Goal: Information Seeking & Learning: Learn about a topic

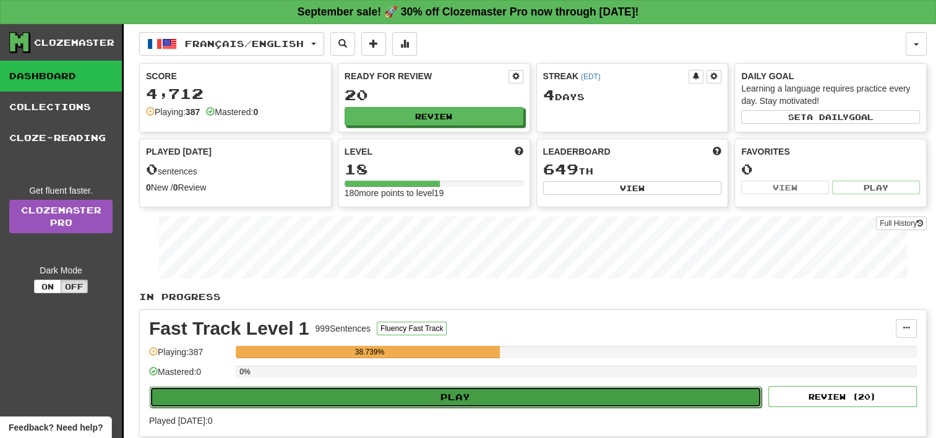
click at [425, 393] on button "Play" at bounding box center [456, 396] width 612 height 21
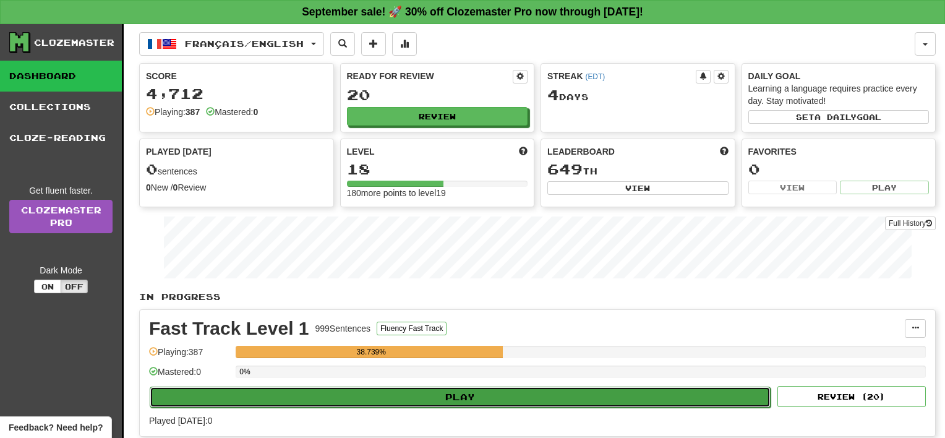
select select "**"
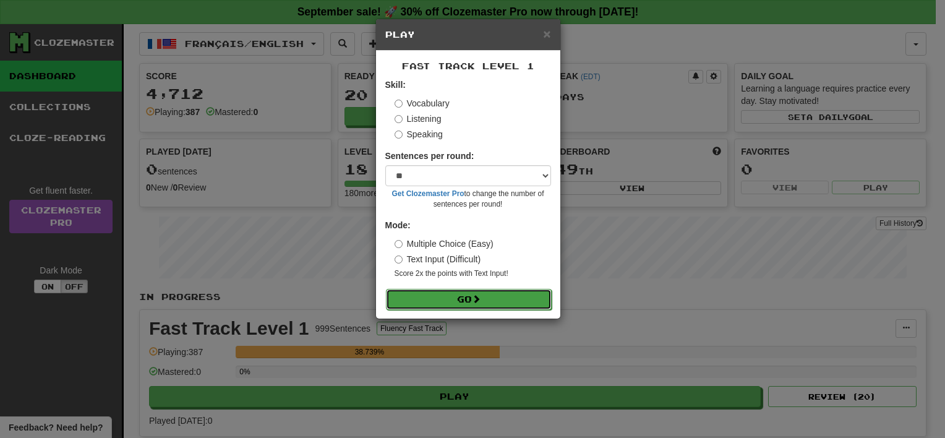
click at [460, 298] on button "Go" at bounding box center [469, 299] width 166 height 21
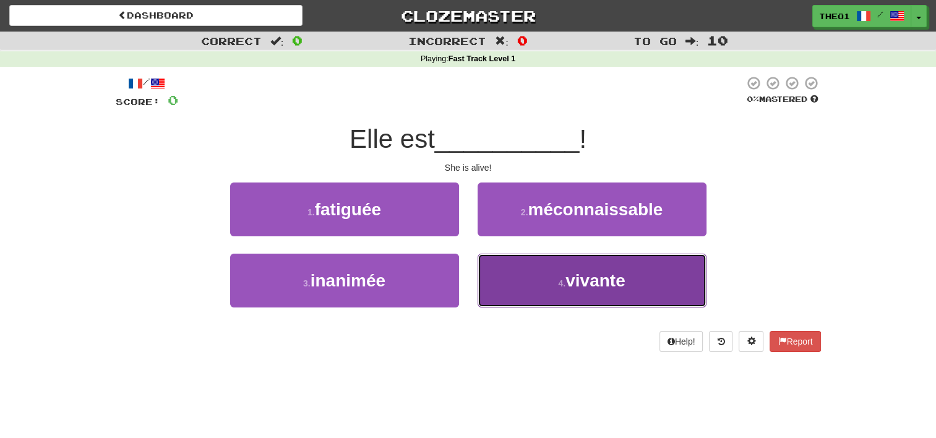
click at [545, 282] on button "4 . vivante" at bounding box center [591, 281] width 229 height 54
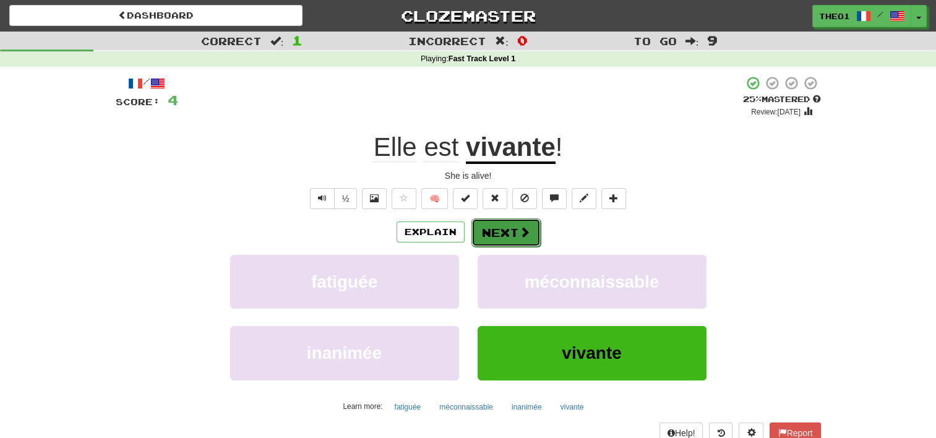
click at [508, 235] on button "Next" at bounding box center [505, 232] width 69 height 28
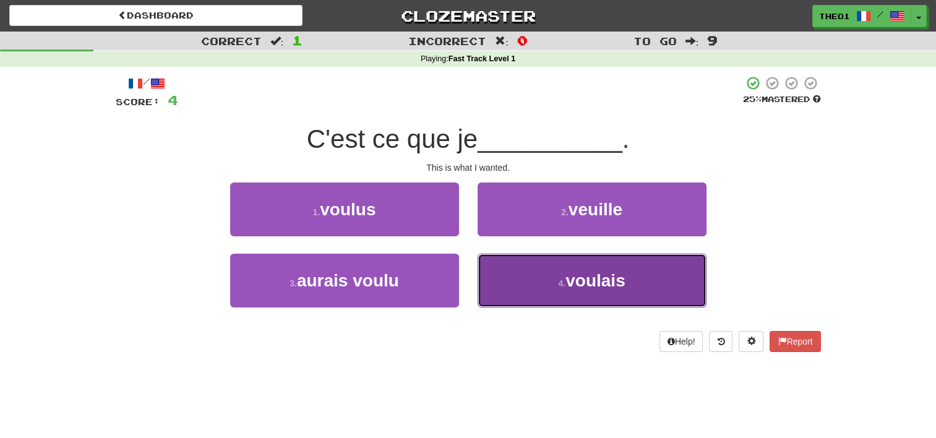
click at [551, 282] on button "4 . voulais" at bounding box center [591, 281] width 229 height 54
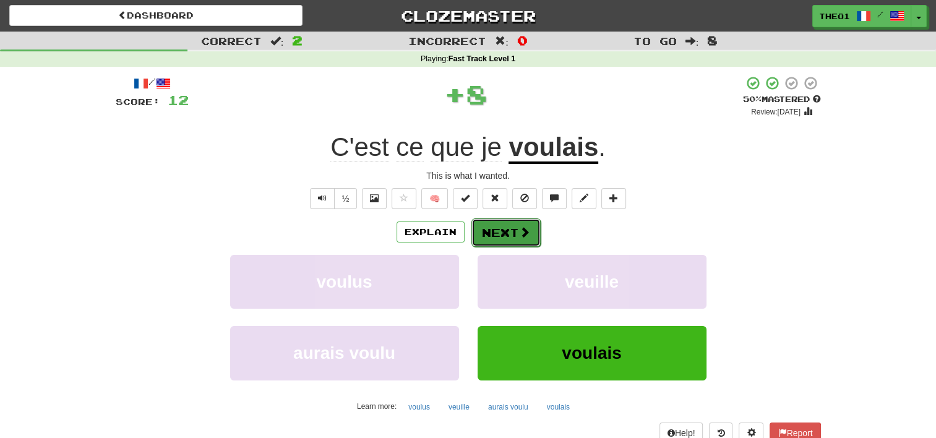
click at [519, 227] on span at bounding box center [524, 231] width 11 height 11
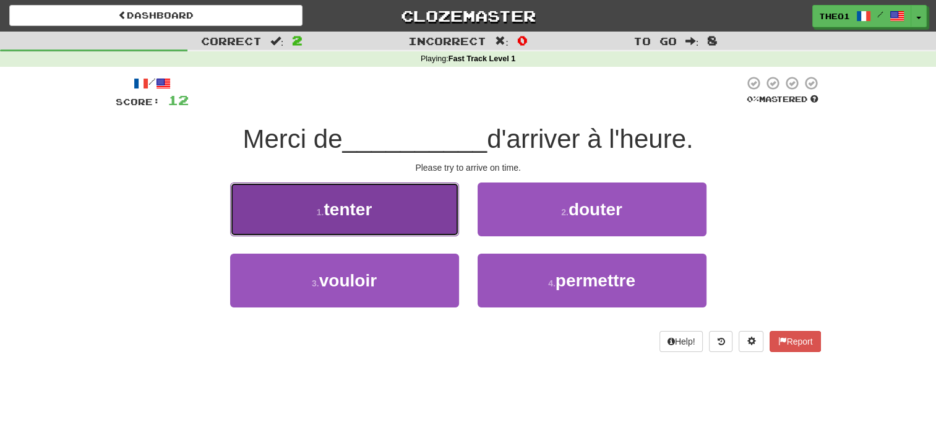
click at [384, 213] on button "1 . tenter" at bounding box center [344, 209] width 229 height 54
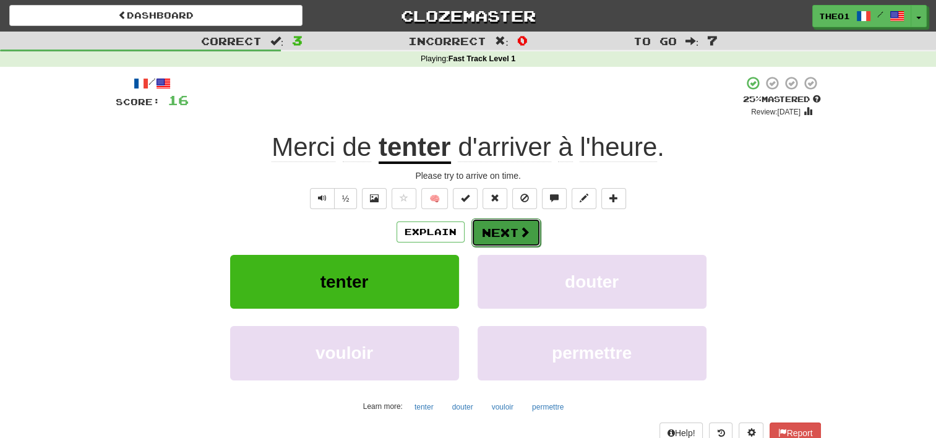
click at [512, 233] on button "Next" at bounding box center [505, 232] width 69 height 28
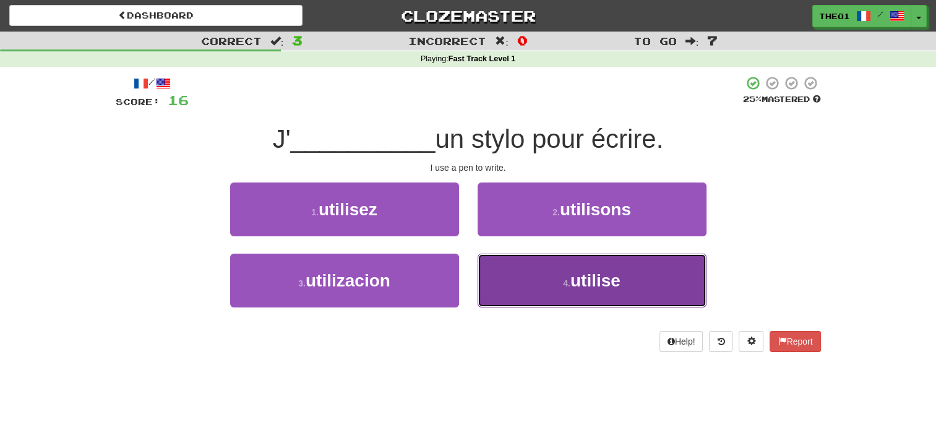
click at [531, 282] on button "4 . utilise" at bounding box center [591, 281] width 229 height 54
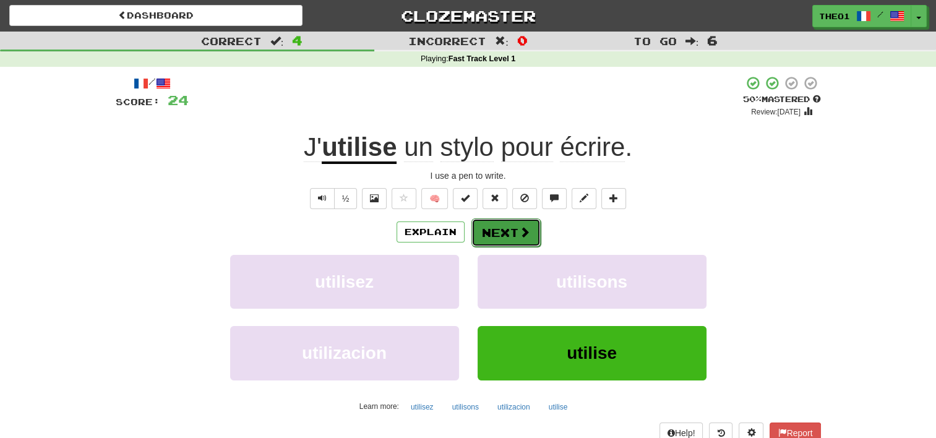
click at [510, 228] on button "Next" at bounding box center [505, 232] width 69 height 28
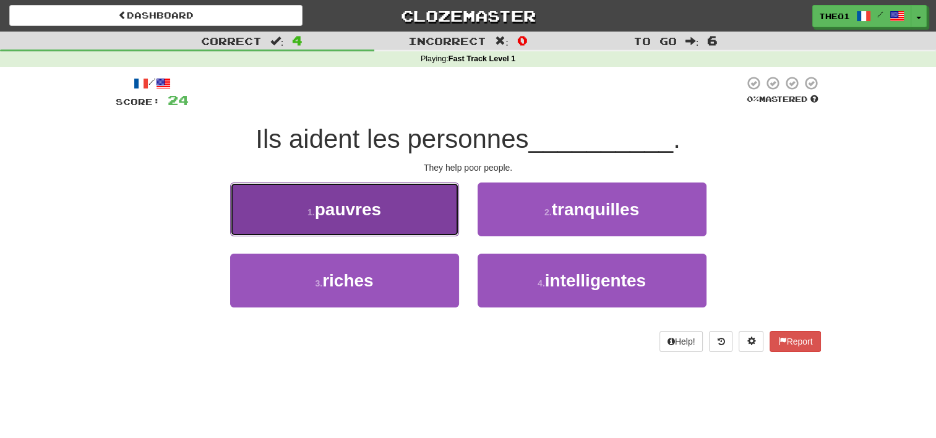
click at [391, 211] on button "1 . pauvres" at bounding box center [344, 209] width 229 height 54
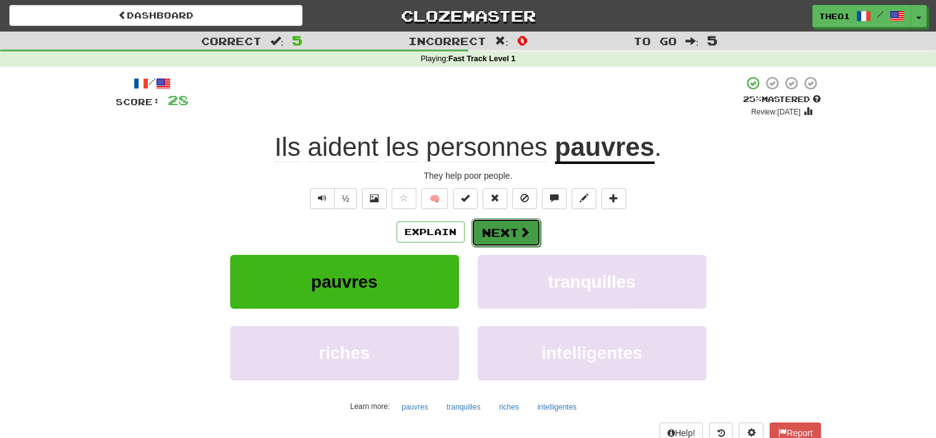
click at [522, 234] on span at bounding box center [524, 231] width 11 height 11
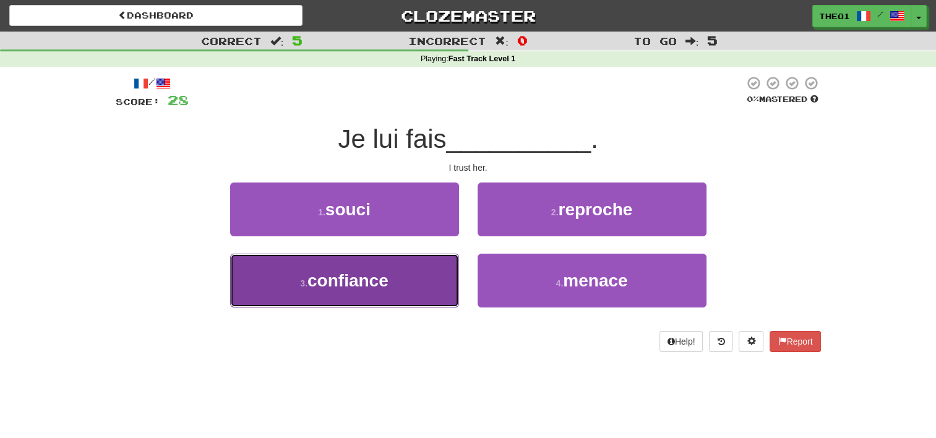
click at [361, 282] on span "confiance" at bounding box center [347, 280] width 81 height 19
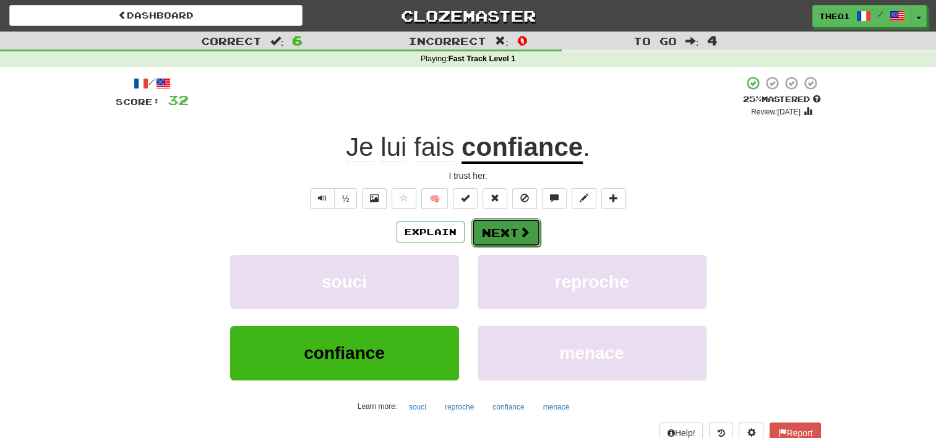
click at [509, 233] on button "Next" at bounding box center [505, 232] width 69 height 28
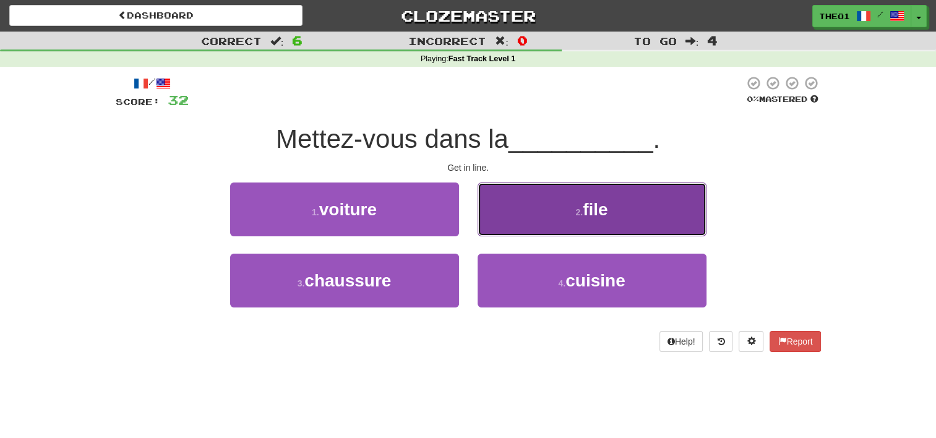
click at [562, 214] on button "2 . file" at bounding box center [591, 209] width 229 height 54
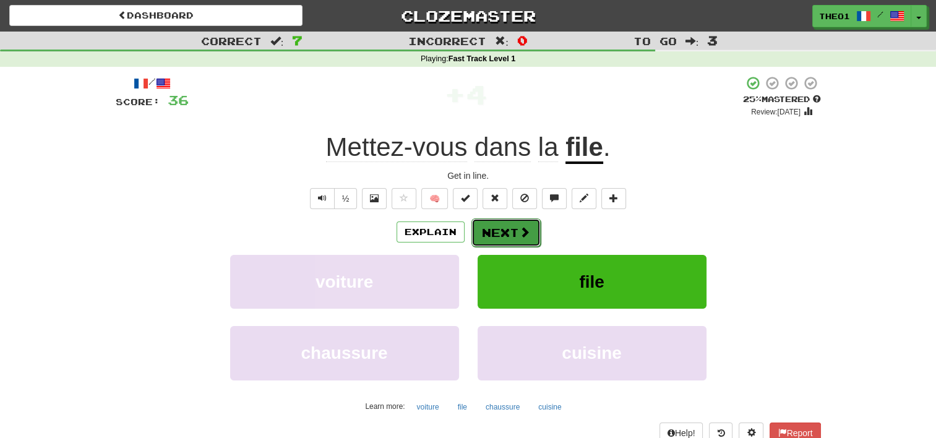
click at [509, 231] on button "Next" at bounding box center [505, 232] width 69 height 28
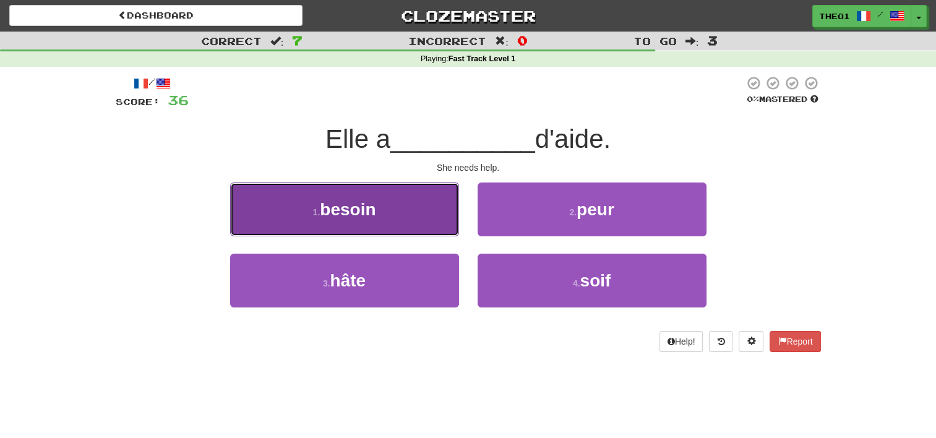
click at [379, 210] on button "1 . besoin" at bounding box center [344, 209] width 229 height 54
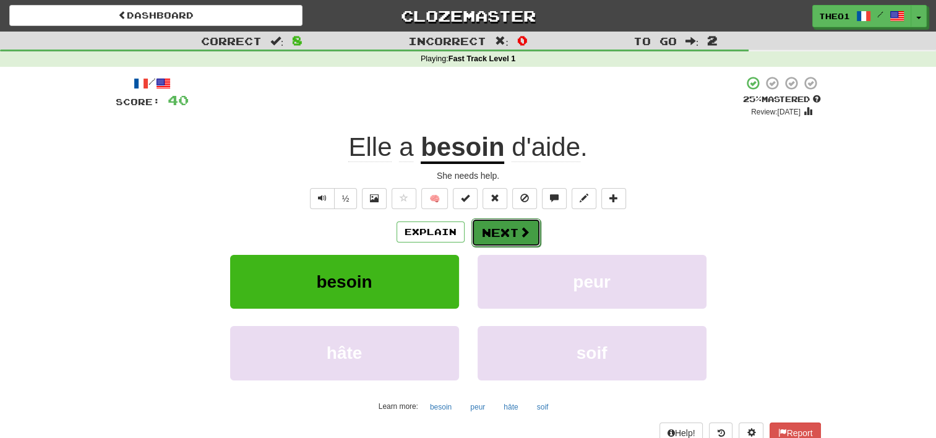
click at [506, 223] on button "Next" at bounding box center [505, 232] width 69 height 28
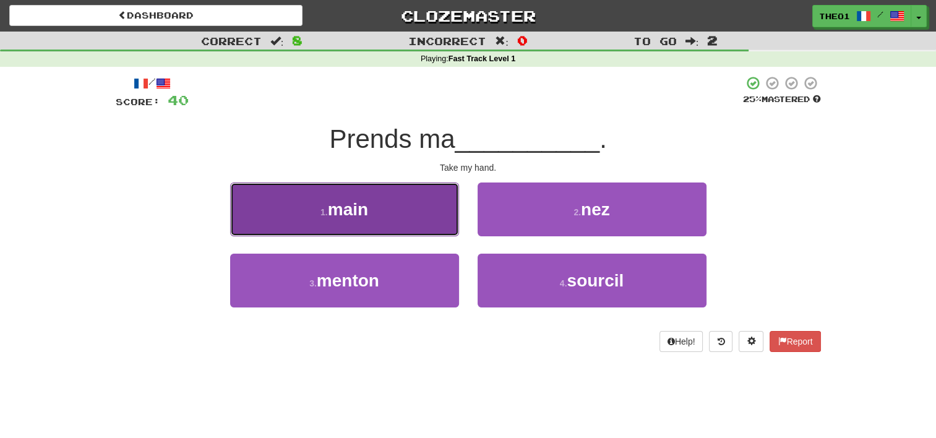
click at [370, 208] on button "1 . main" at bounding box center [344, 209] width 229 height 54
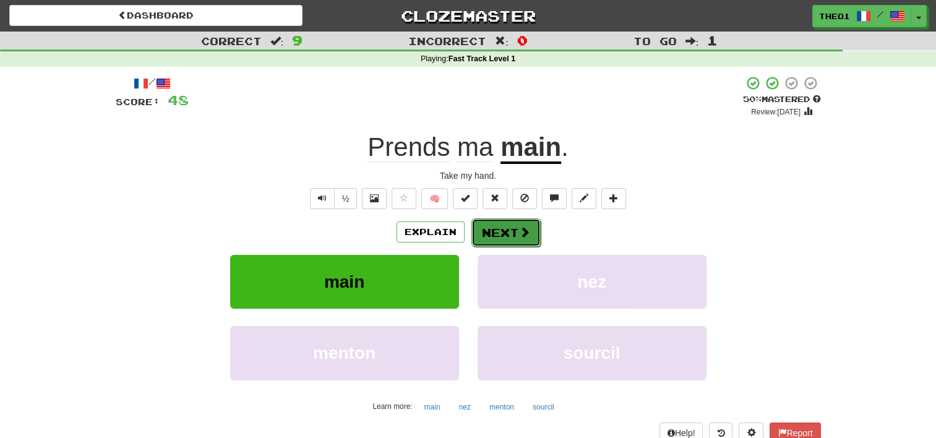
click at [502, 233] on button "Next" at bounding box center [505, 232] width 69 height 28
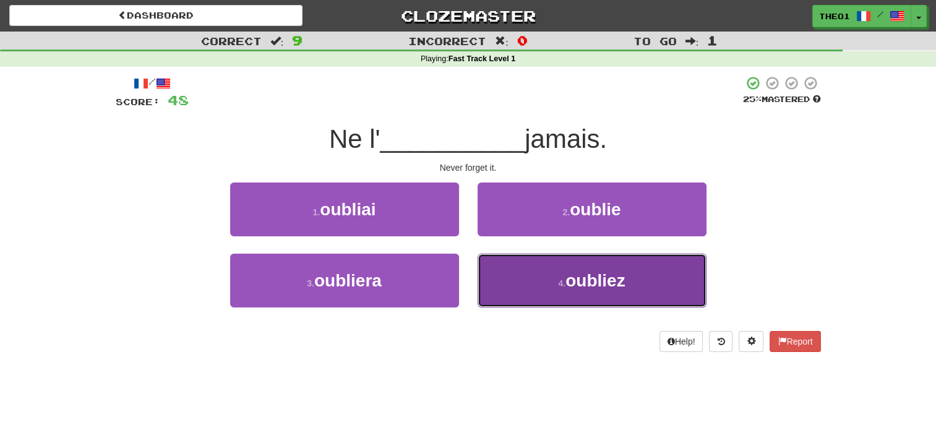
click at [535, 282] on button "4 . oubliez" at bounding box center [591, 281] width 229 height 54
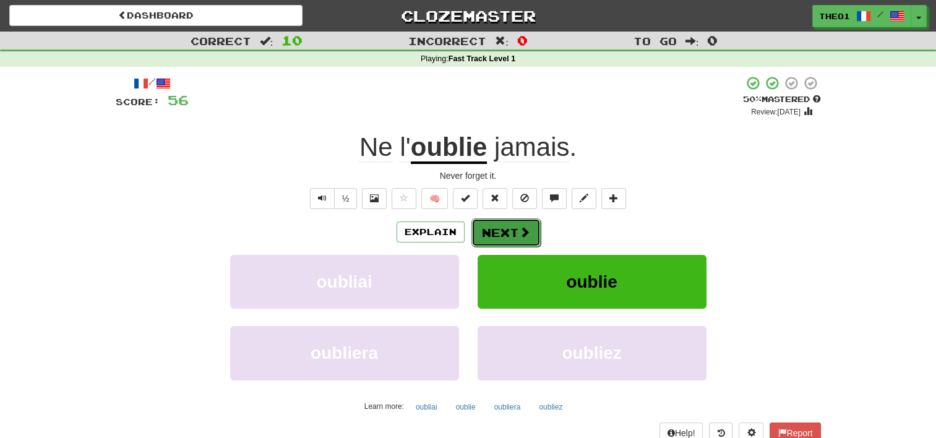
click at [519, 229] on span at bounding box center [524, 231] width 11 height 11
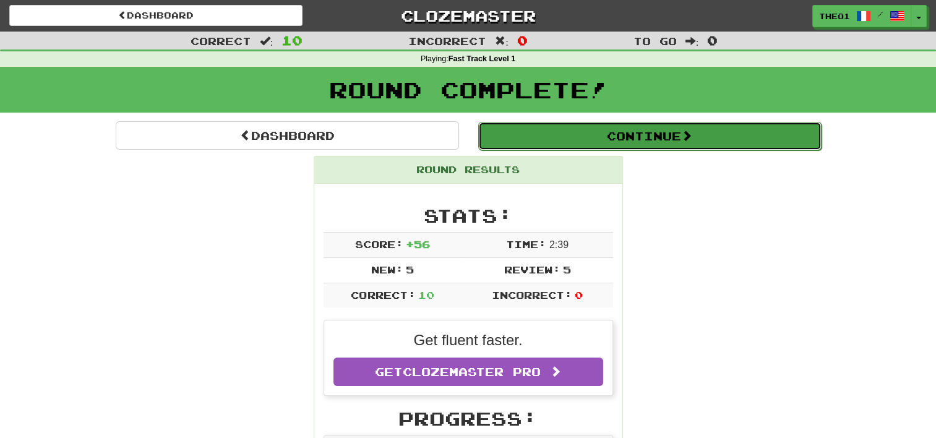
click at [655, 140] on button "Continue" at bounding box center [649, 136] width 343 height 28
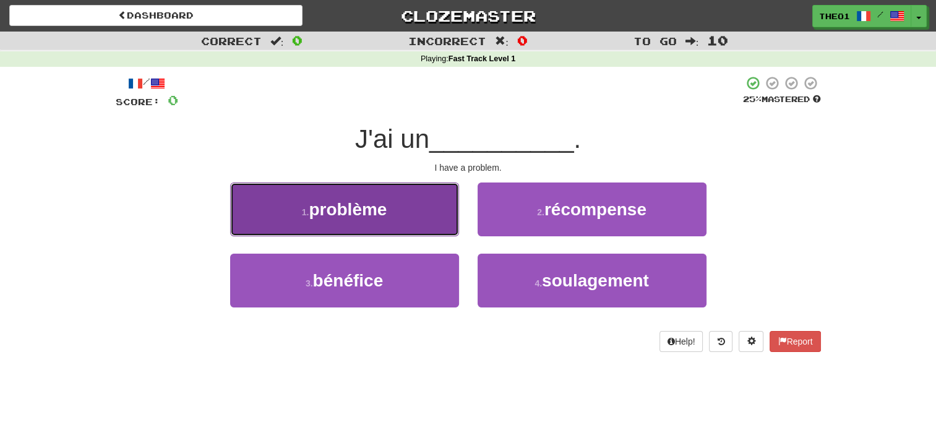
click at [388, 205] on button "1 . problème" at bounding box center [344, 209] width 229 height 54
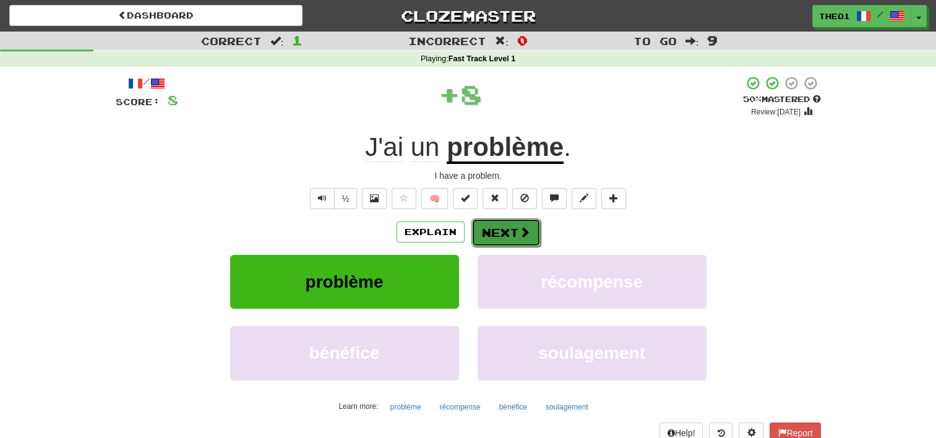
click at [505, 223] on button "Next" at bounding box center [505, 232] width 69 height 28
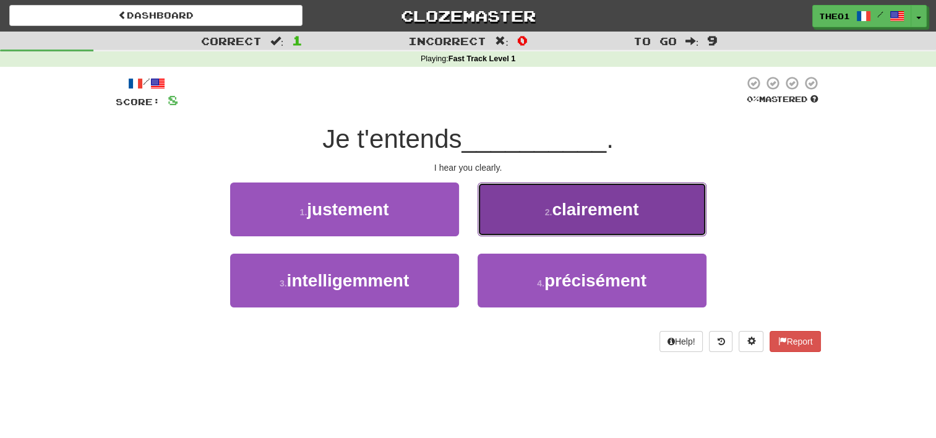
click at [554, 209] on span "clairement" at bounding box center [595, 209] width 87 height 19
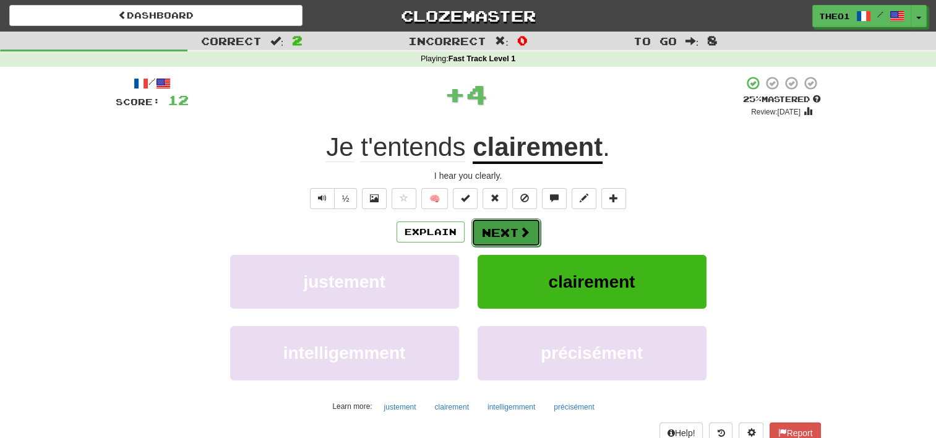
click at [502, 231] on button "Next" at bounding box center [505, 232] width 69 height 28
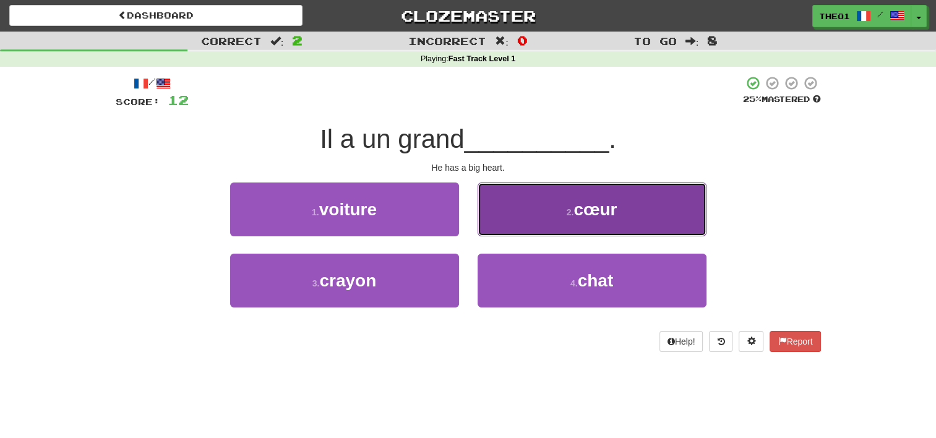
click at [544, 215] on button "2 . cœur" at bounding box center [591, 209] width 229 height 54
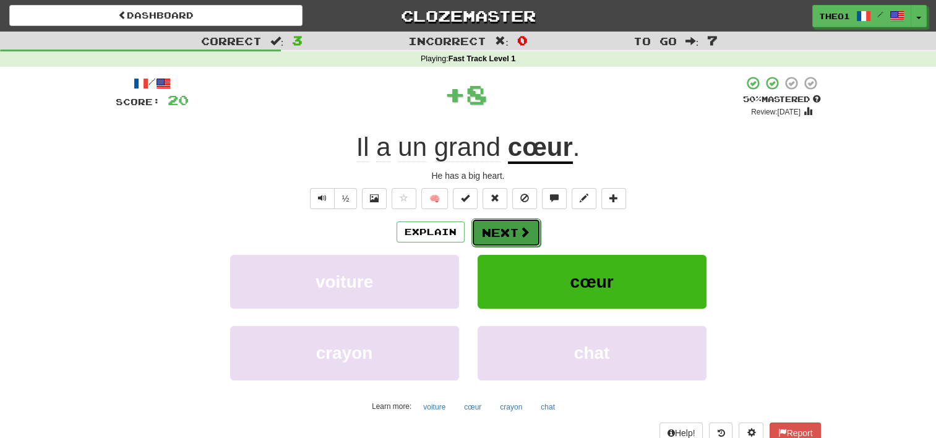
click at [516, 228] on button "Next" at bounding box center [505, 232] width 69 height 28
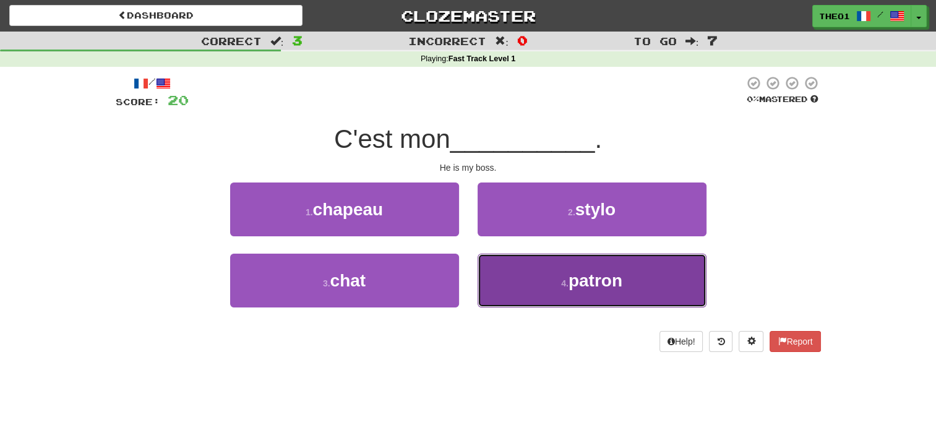
click at [539, 282] on button "4 . patron" at bounding box center [591, 281] width 229 height 54
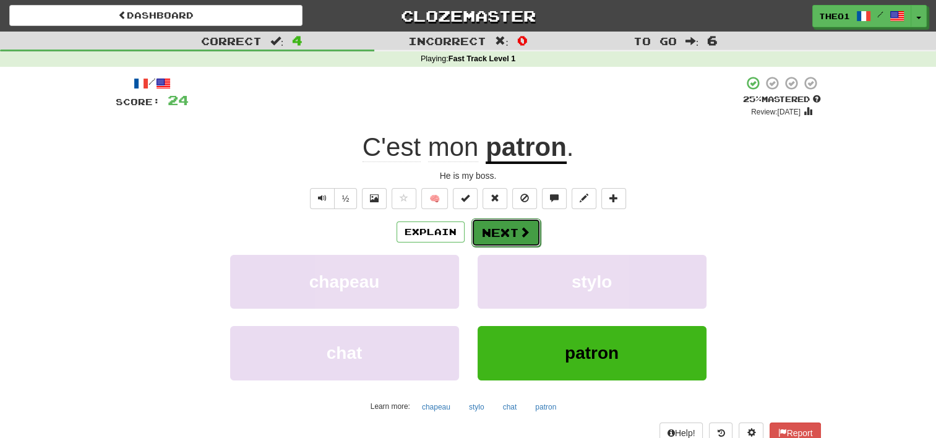
click at [519, 230] on span at bounding box center [524, 231] width 11 height 11
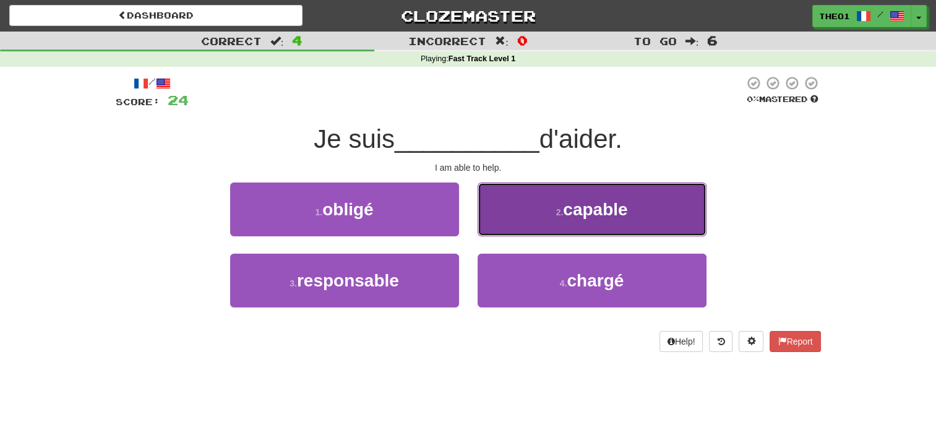
click at [542, 213] on button "2 . capable" at bounding box center [591, 209] width 229 height 54
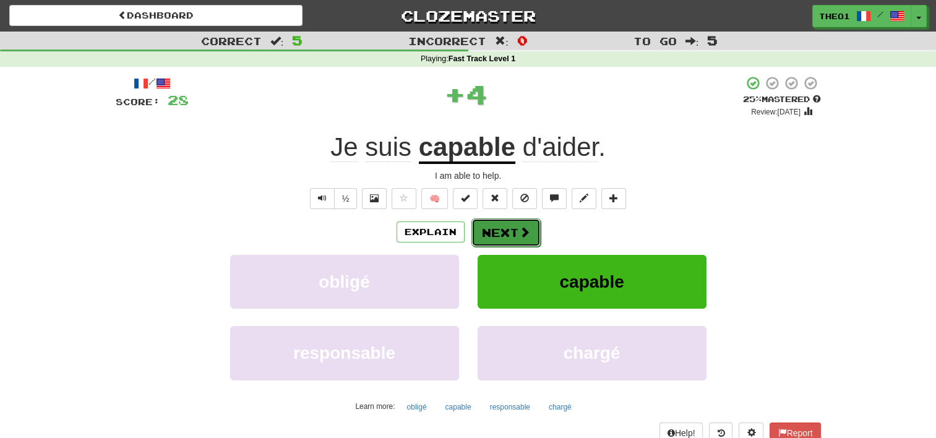
click at [506, 228] on button "Next" at bounding box center [505, 232] width 69 height 28
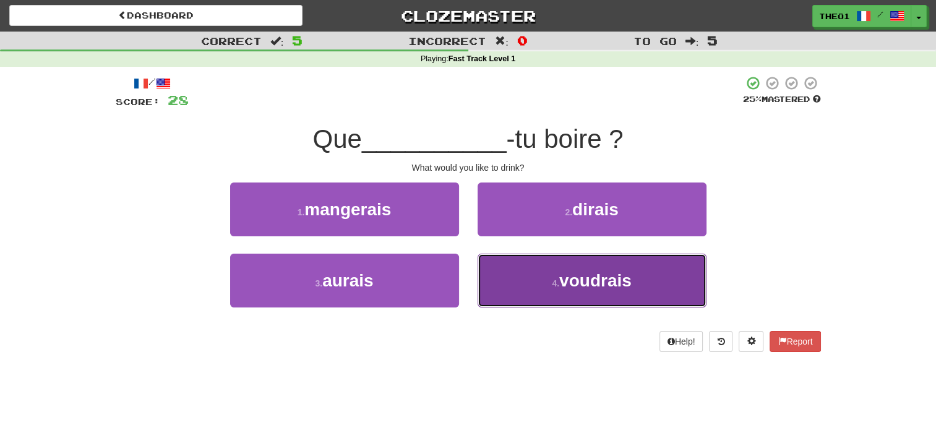
click at [532, 271] on button "4 . voudrais" at bounding box center [591, 281] width 229 height 54
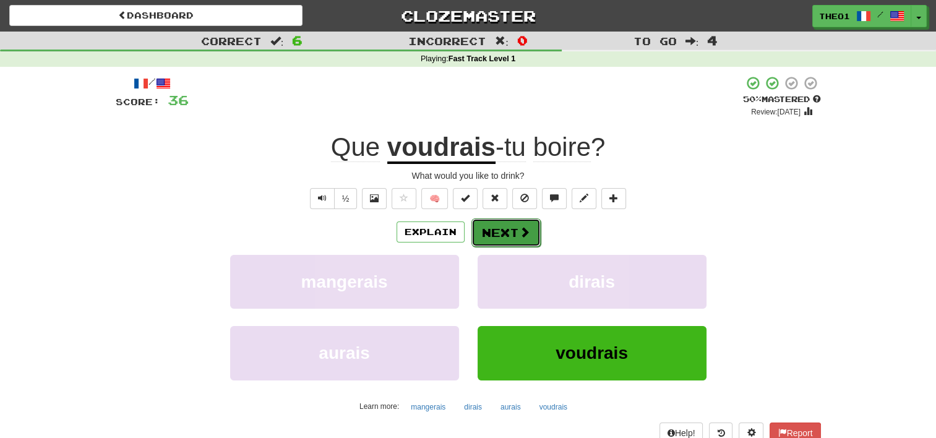
click at [515, 222] on button "Next" at bounding box center [505, 232] width 69 height 28
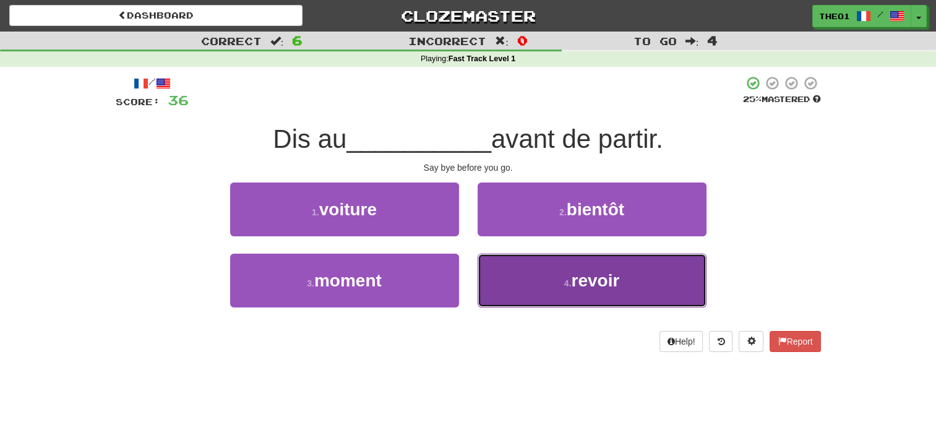
click at [542, 280] on button "4 . revoir" at bounding box center [591, 281] width 229 height 54
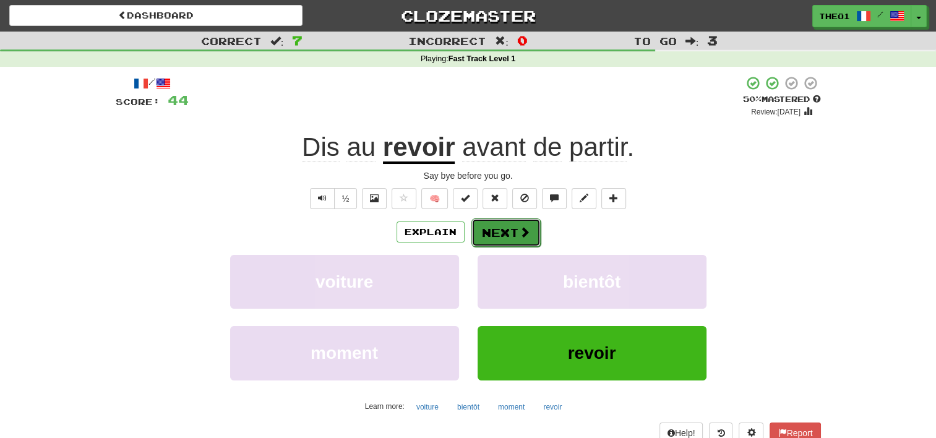
click at [514, 227] on button "Next" at bounding box center [505, 232] width 69 height 28
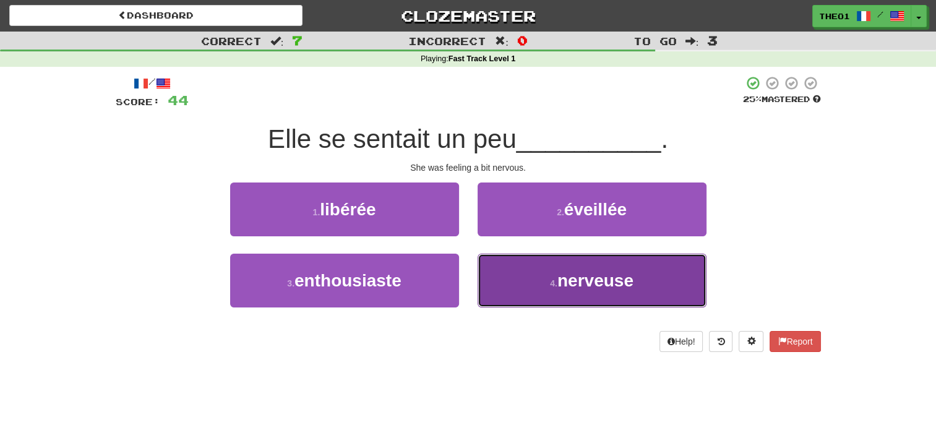
click at [540, 278] on button "4 . nerveuse" at bounding box center [591, 281] width 229 height 54
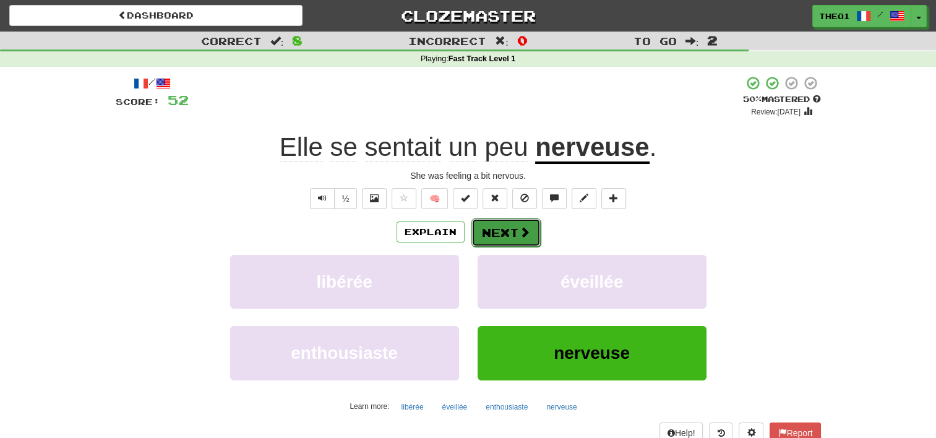
click at [519, 228] on span at bounding box center [524, 231] width 11 height 11
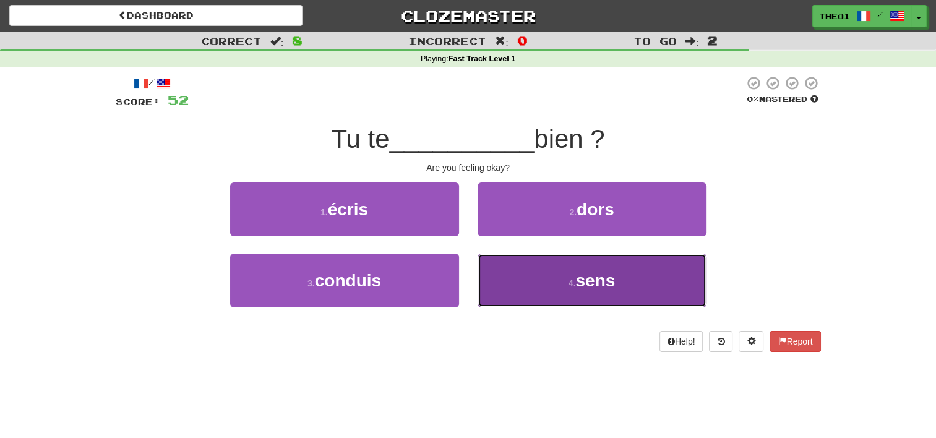
click at [554, 284] on button "4 . sens" at bounding box center [591, 281] width 229 height 54
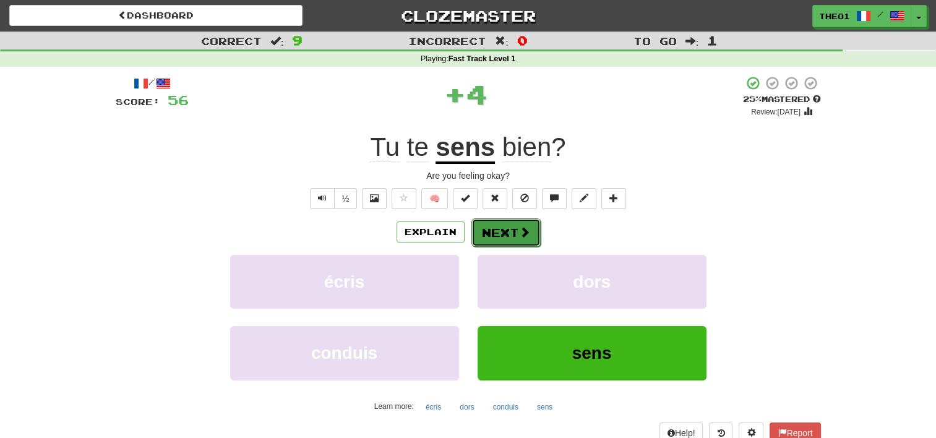
click at [502, 227] on button "Next" at bounding box center [505, 232] width 69 height 28
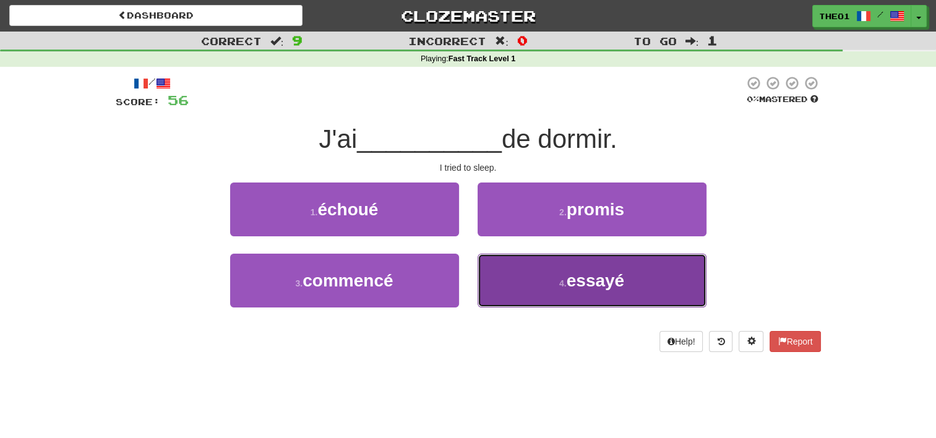
click at [545, 287] on button "4 . essayé" at bounding box center [591, 281] width 229 height 54
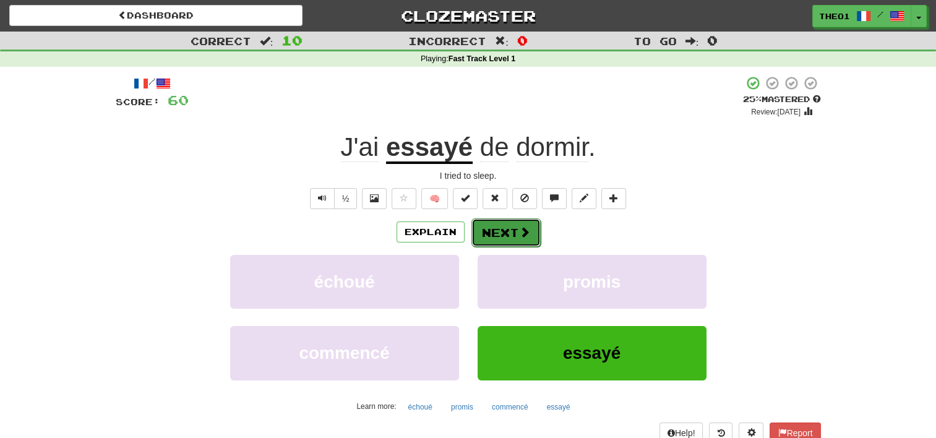
click at [502, 230] on button "Next" at bounding box center [505, 232] width 69 height 28
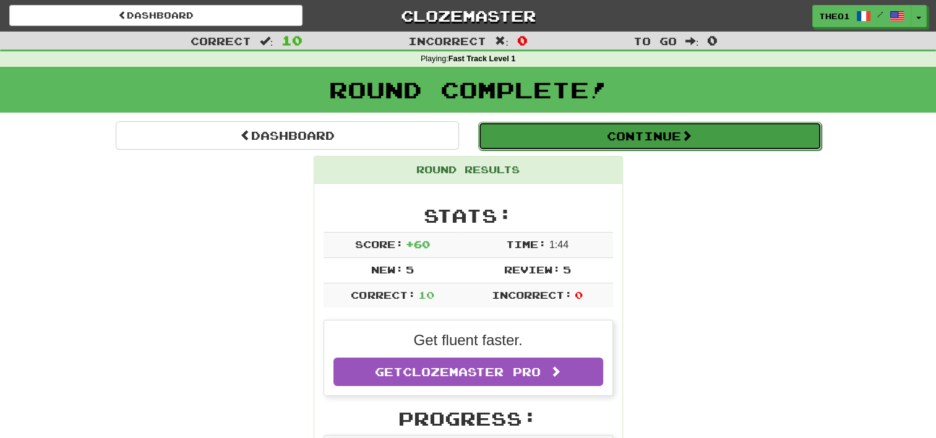
click at [660, 135] on button "Continue" at bounding box center [649, 136] width 343 height 28
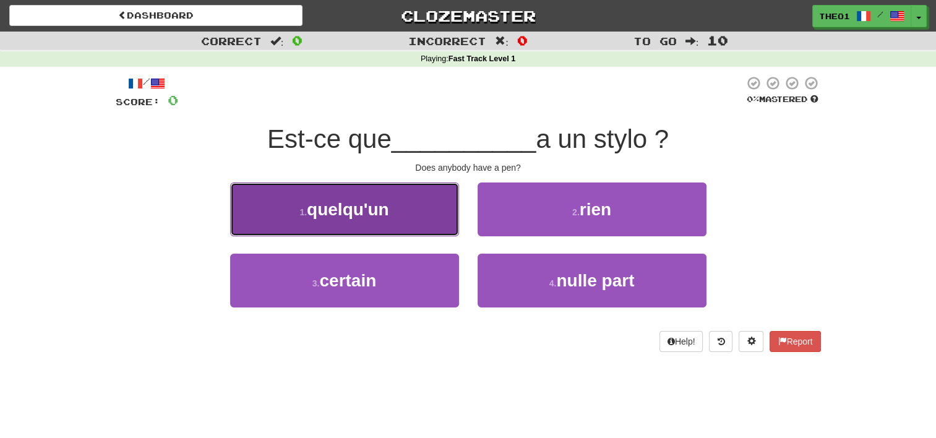
click at [361, 208] on span "quelqu'un" at bounding box center [348, 209] width 82 height 19
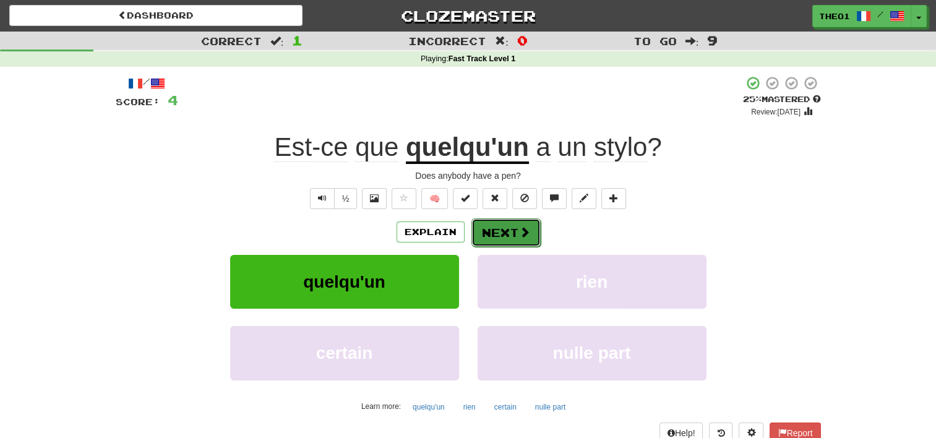
click at [519, 228] on span at bounding box center [524, 231] width 11 height 11
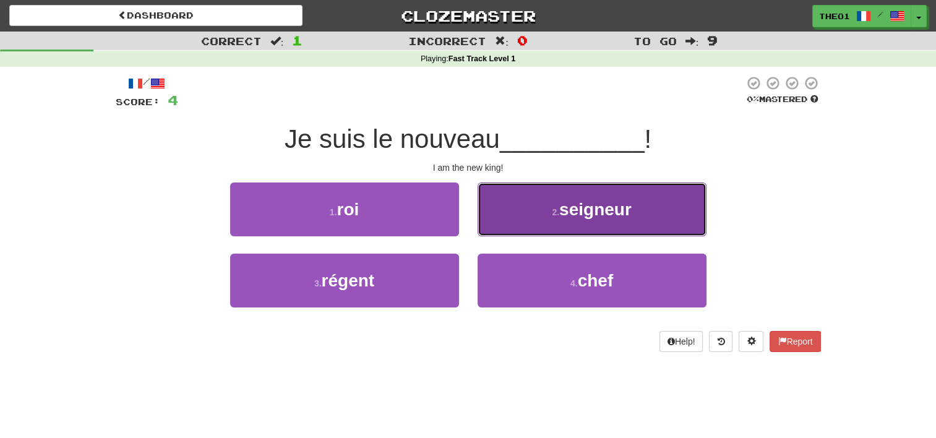
click at [547, 212] on button "2 . seigneur" at bounding box center [591, 209] width 229 height 54
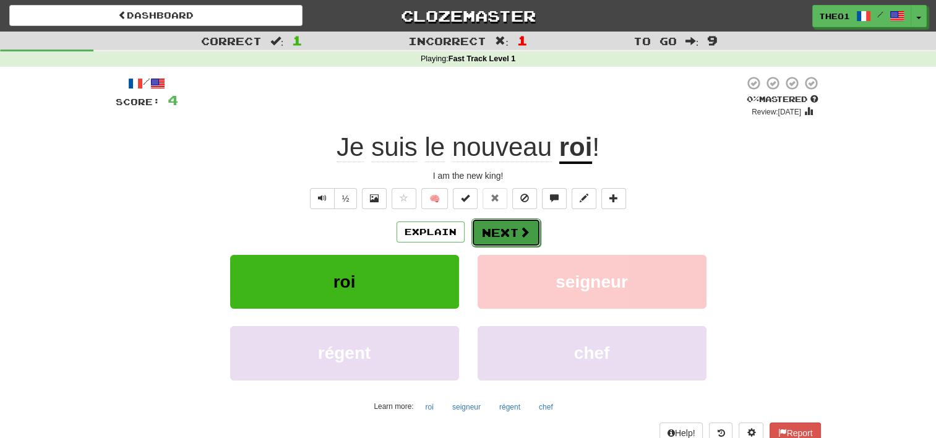
click at [502, 230] on button "Next" at bounding box center [505, 232] width 69 height 28
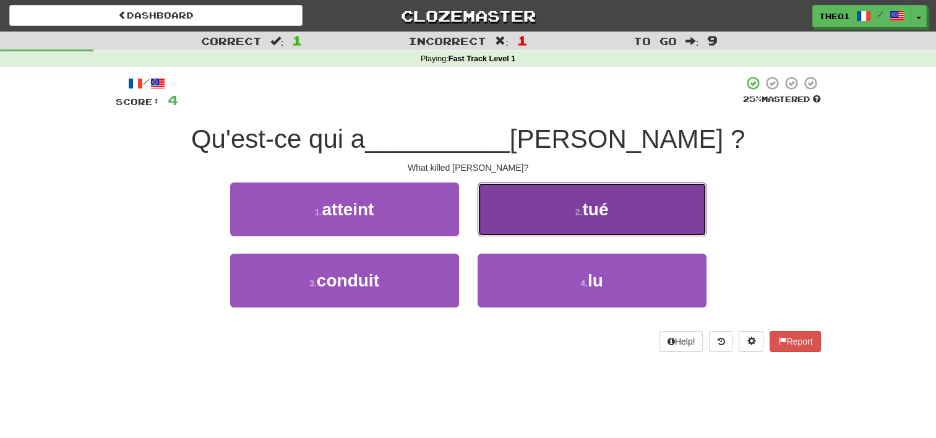
click at [540, 208] on button "2 . tué" at bounding box center [591, 209] width 229 height 54
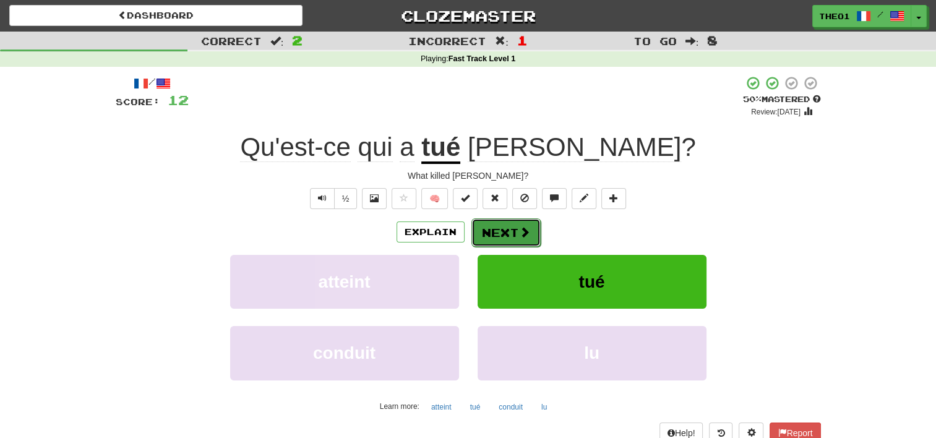
click at [508, 229] on button "Next" at bounding box center [505, 232] width 69 height 28
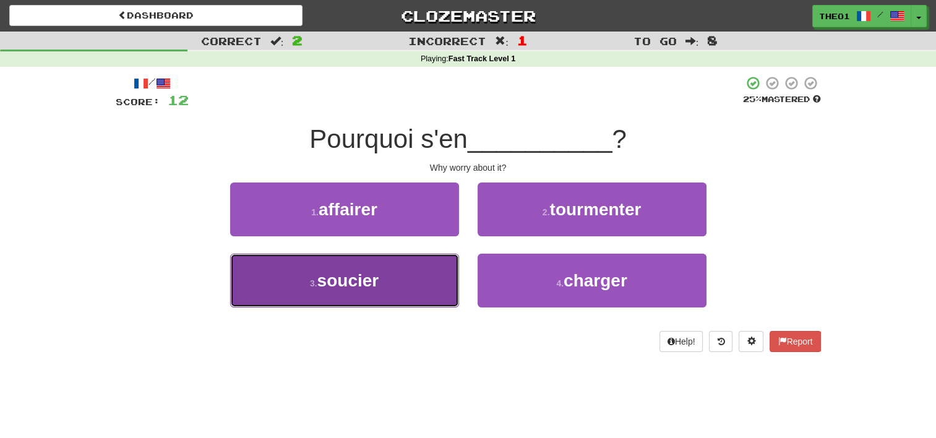
click at [398, 283] on button "3 . soucier" at bounding box center [344, 281] width 229 height 54
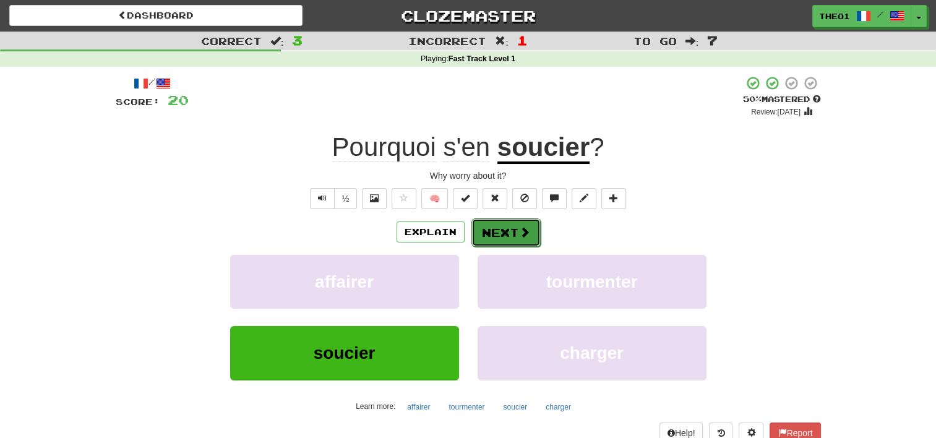
click at [519, 232] on span at bounding box center [524, 231] width 11 height 11
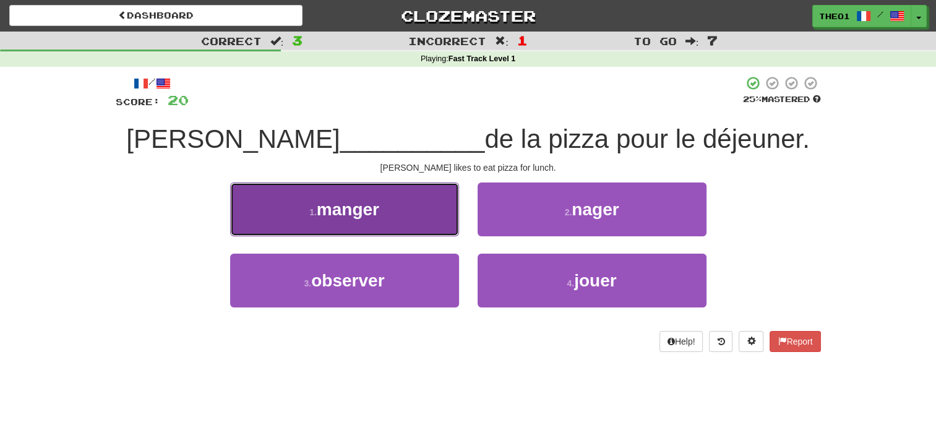
click at [358, 208] on span "manger" at bounding box center [348, 209] width 62 height 19
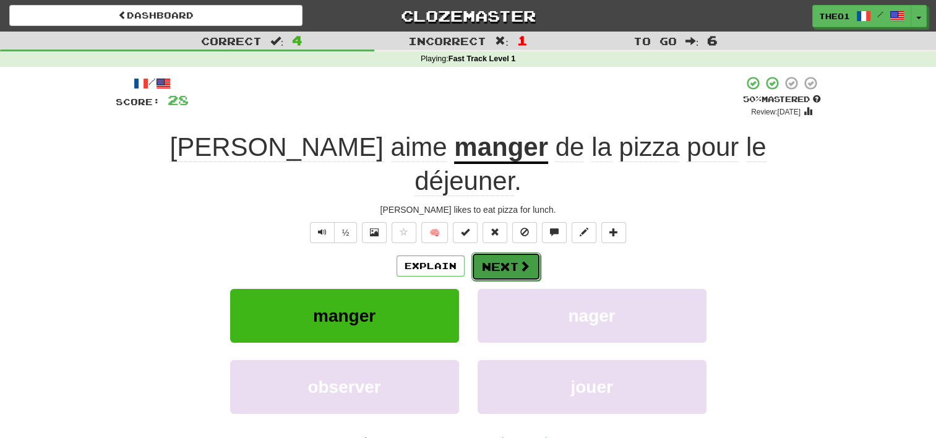
click at [503, 252] on button "Next" at bounding box center [505, 266] width 69 height 28
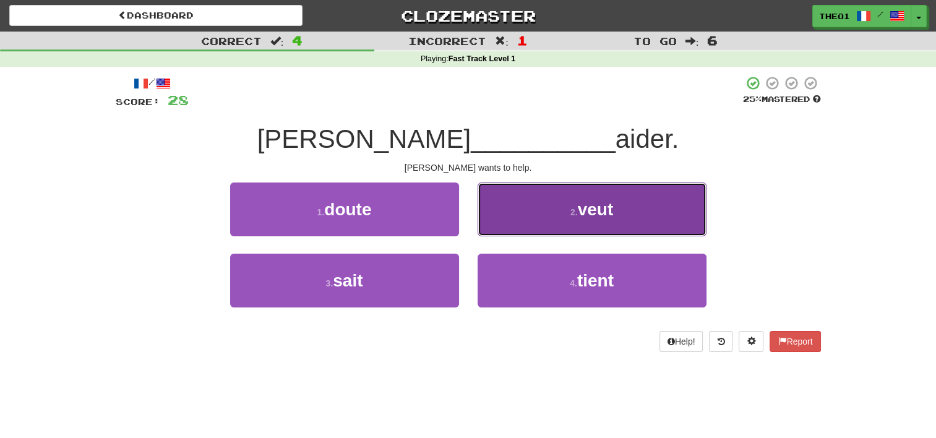
click at [550, 207] on button "2 . veut" at bounding box center [591, 209] width 229 height 54
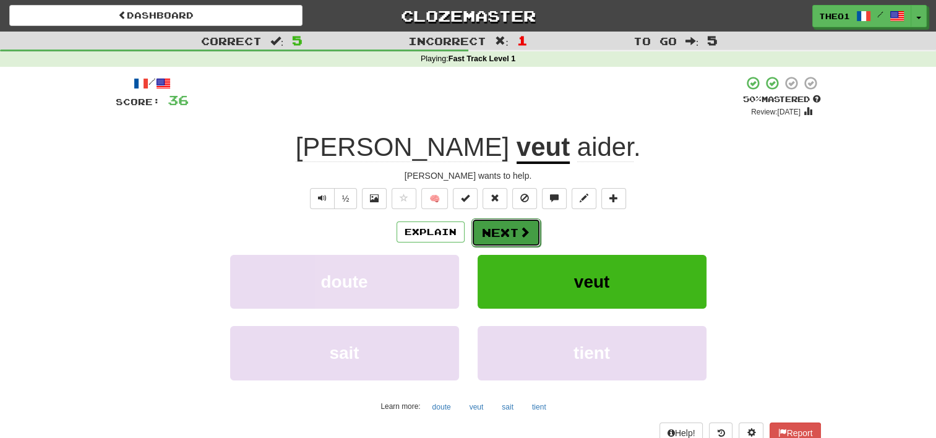
click at [500, 228] on button "Next" at bounding box center [505, 232] width 69 height 28
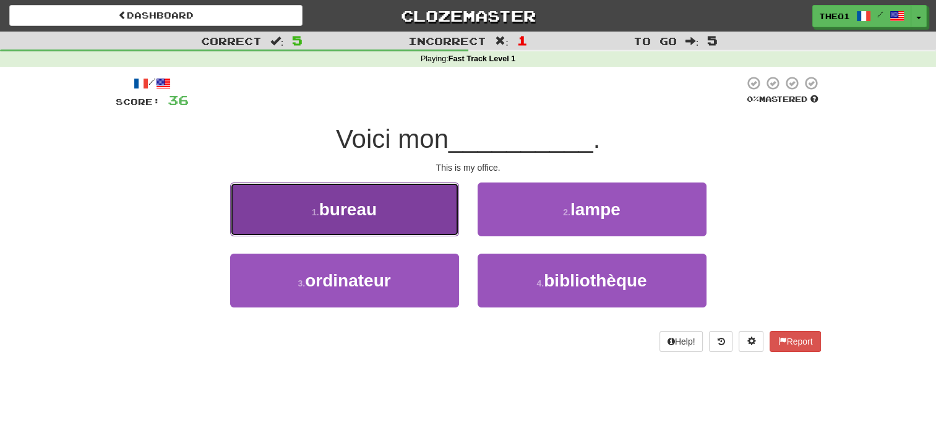
click at [409, 210] on button "1 . bureau" at bounding box center [344, 209] width 229 height 54
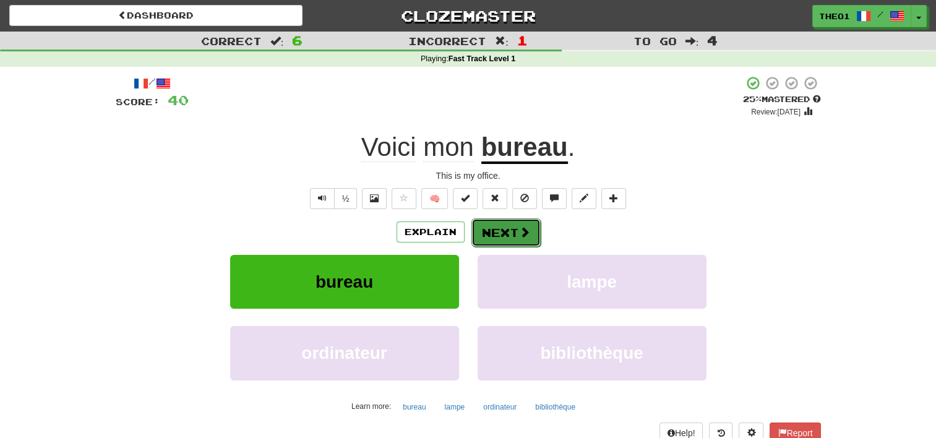
click at [505, 225] on button "Next" at bounding box center [505, 232] width 69 height 28
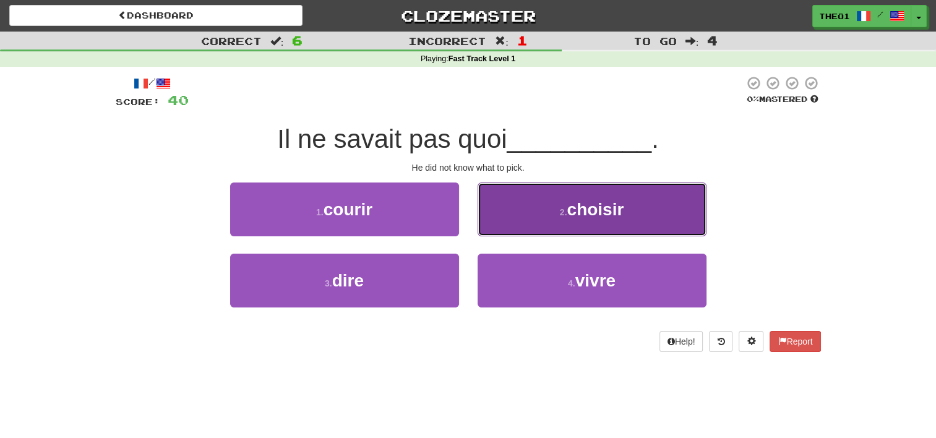
click at [556, 215] on button "2 . choisir" at bounding box center [591, 209] width 229 height 54
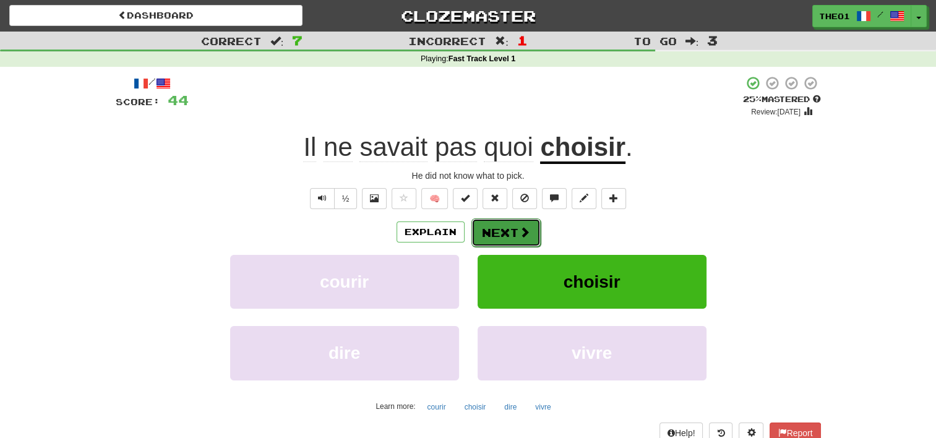
click at [522, 231] on span at bounding box center [524, 231] width 11 height 11
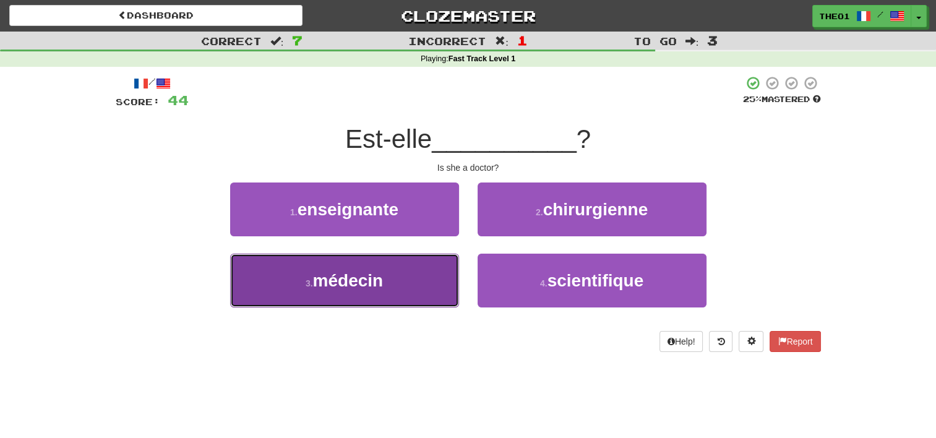
click at [406, 284] on button "3 . médecin" at bounding box center [344, 281] width 229 height 54
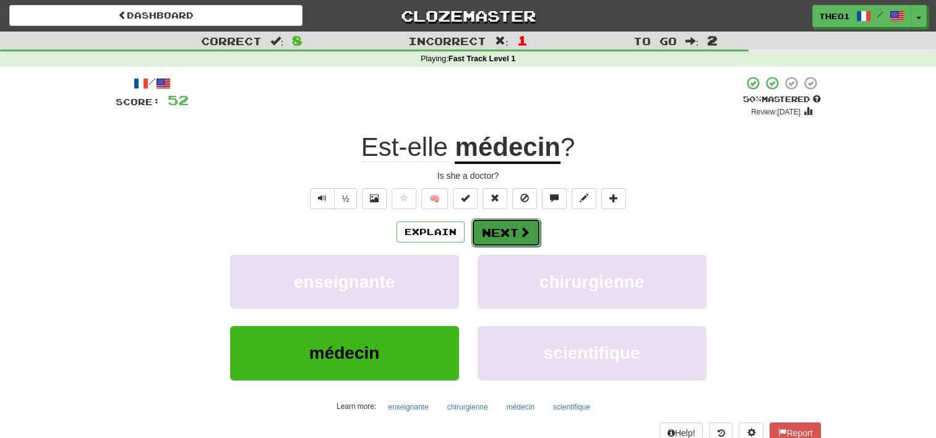
click at [508, 234] on button "Next" at bounding box center [505, 232] width 69 height 28
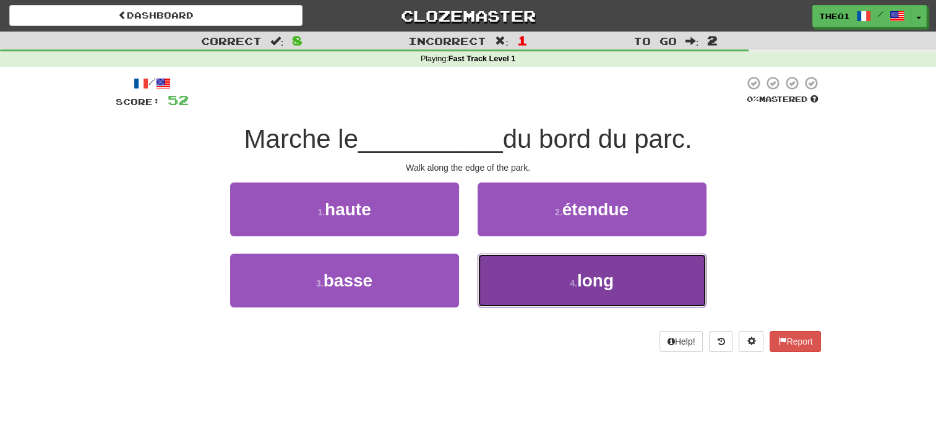
click at [535, 283] on button "4 . long" at bounding box center [591, 281] width 229 height 54
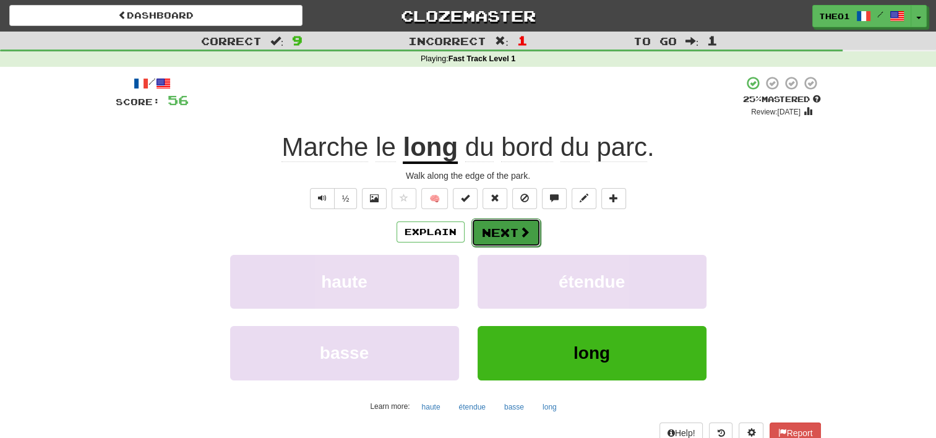
click at [507, 233] on button "Next" at bounding box center [505, 232] width 69 height 28
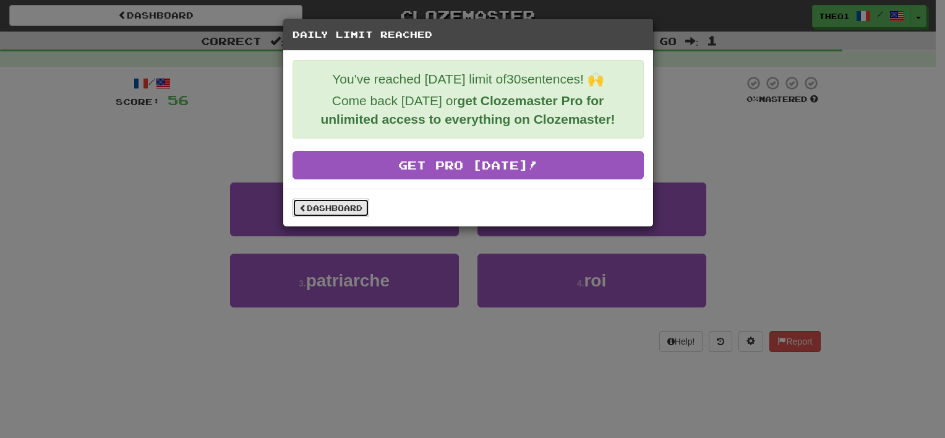
click at [333, 207] on link "Dashboard" at bounding box center [331, 208] width 77 height 19
